Goal: Transaction & Acquisition: Purchase product/service

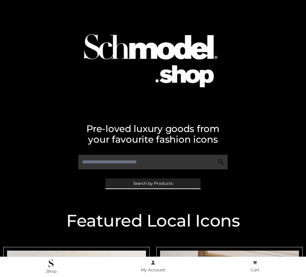
click at [153, 183] on span "Search by Products" at bounding box center [152, 184] width 39 height 4
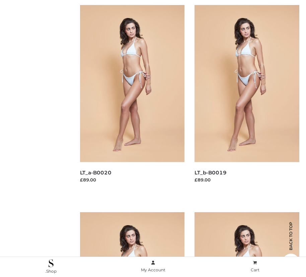
scroll to position [82, 0]
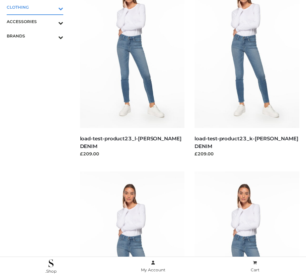
click at [51, 7] on icon "Toggle Submenu" at bounding box center [25, 9] width 75 height 8
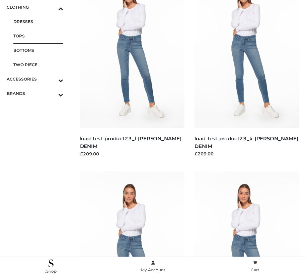
click at [38, 36] on span "TOPS" at bounding box center [38, 36] width 50 height 8
